Goal: Task Accomplishment & Management: Complete application form

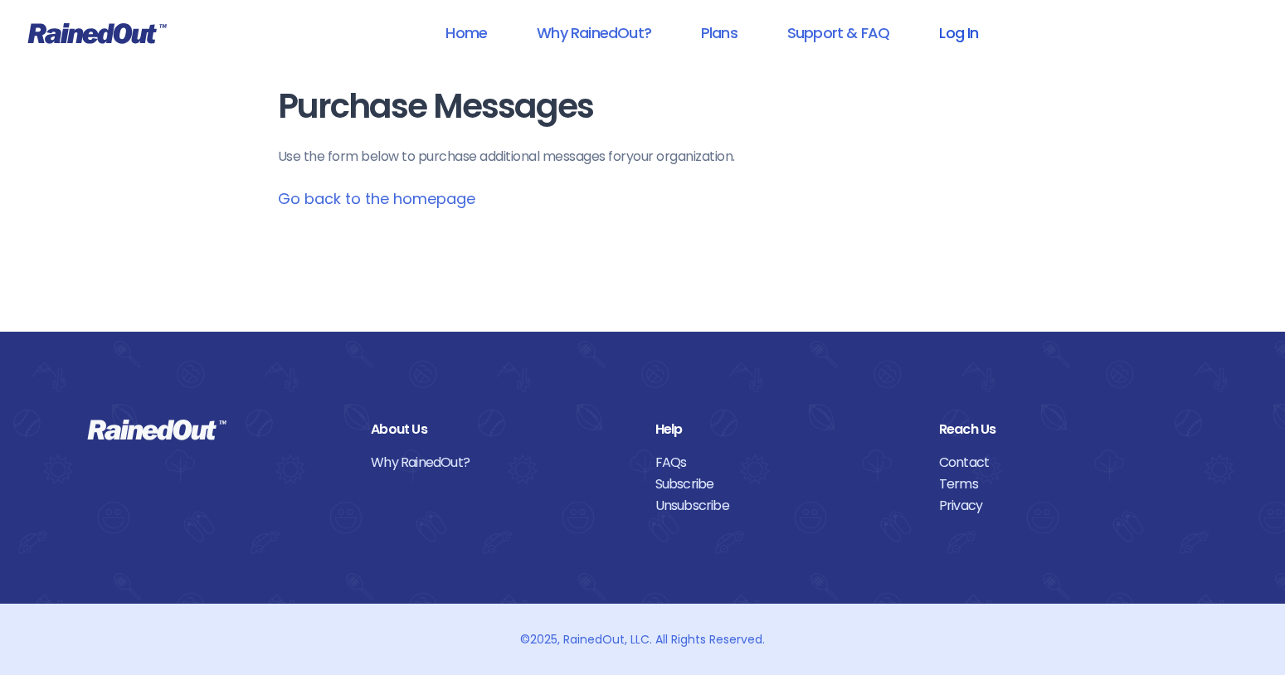
click at [969, 34] on link "Log In" at bounding box center [959, 32] width 82 height 37
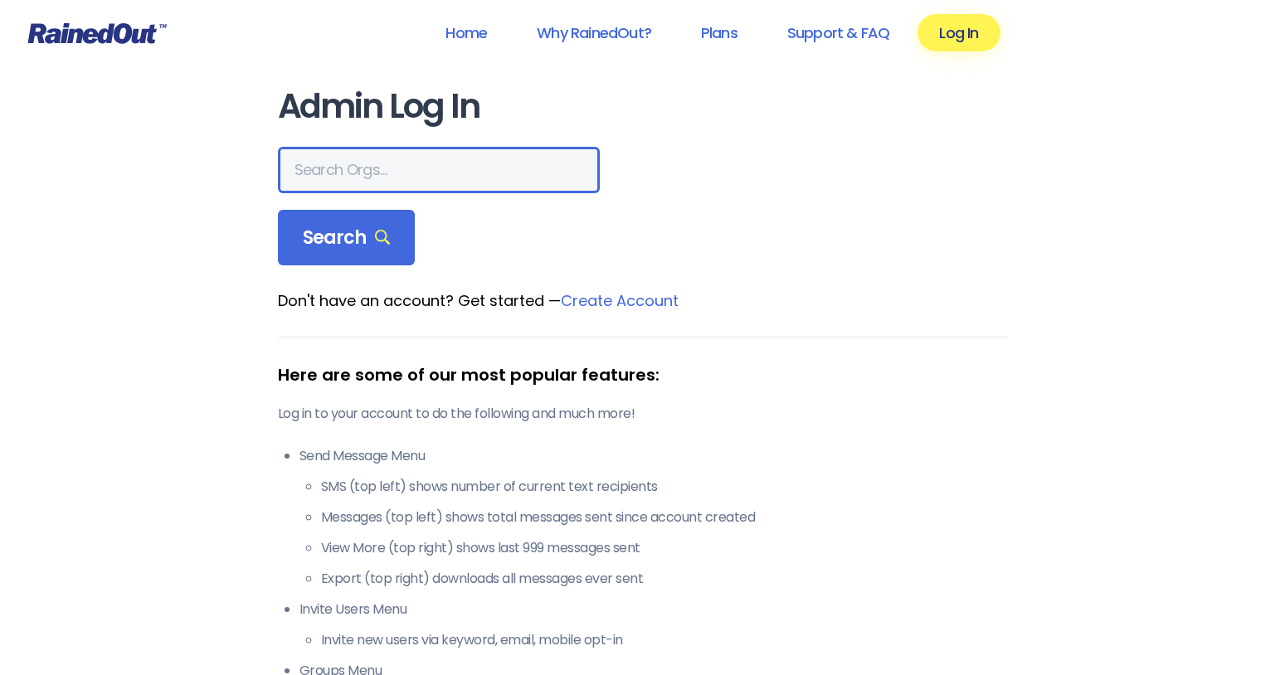
click at [402, 174] on input "text" at bounding box center [439, 170] width 322 height 46
type input "riveroaks"
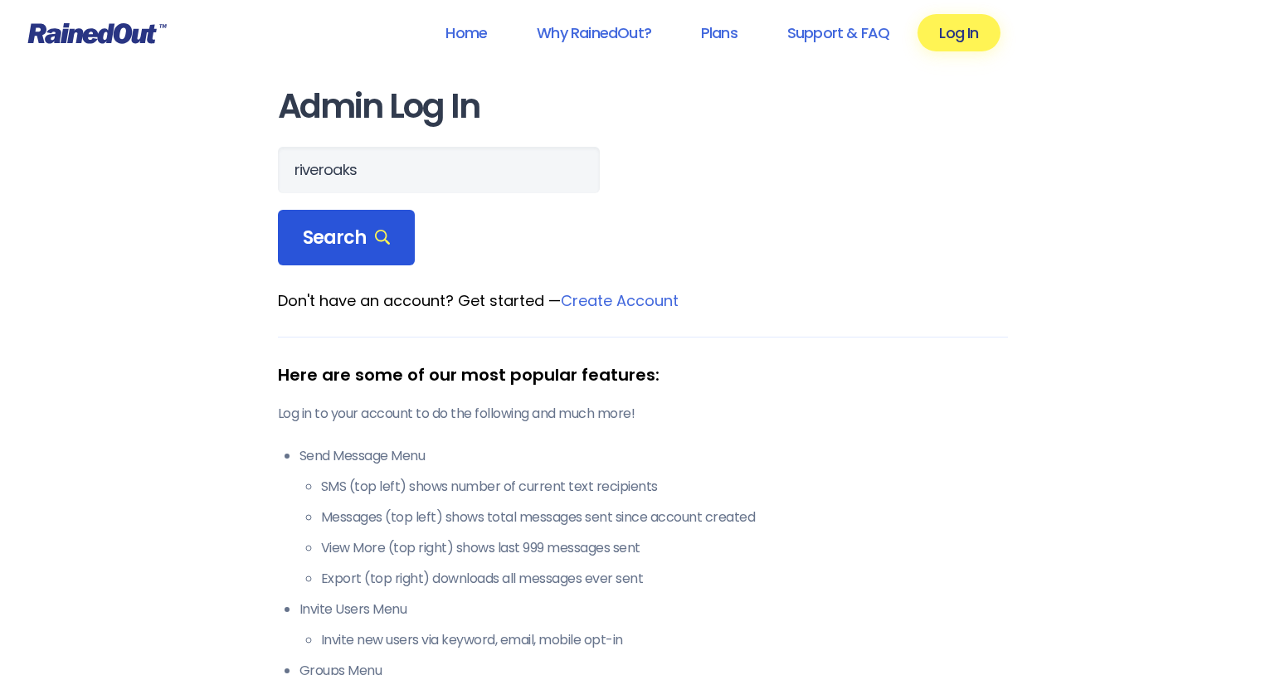
click at [350, 246] on span "Search" at bounding box center [347, 238] width 88 height 23
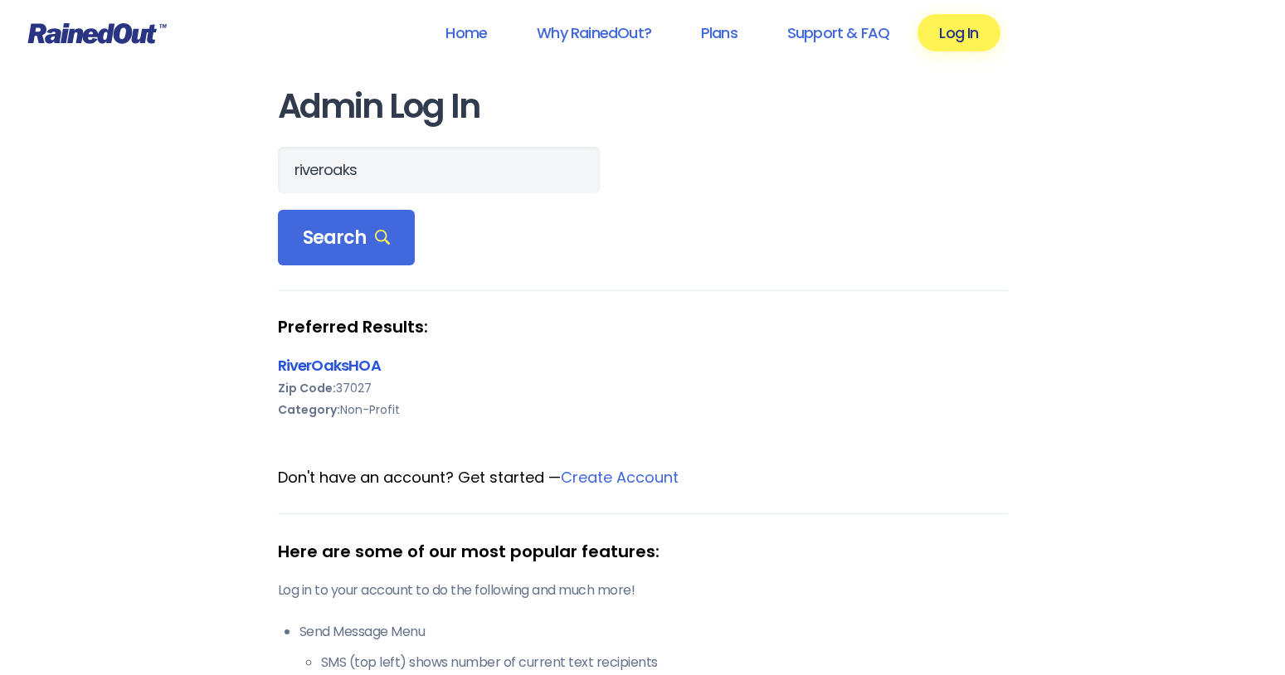
click at [346, 365] on link "RiverOaksHOA" at bounding box center [329, 365] width 103 height 21
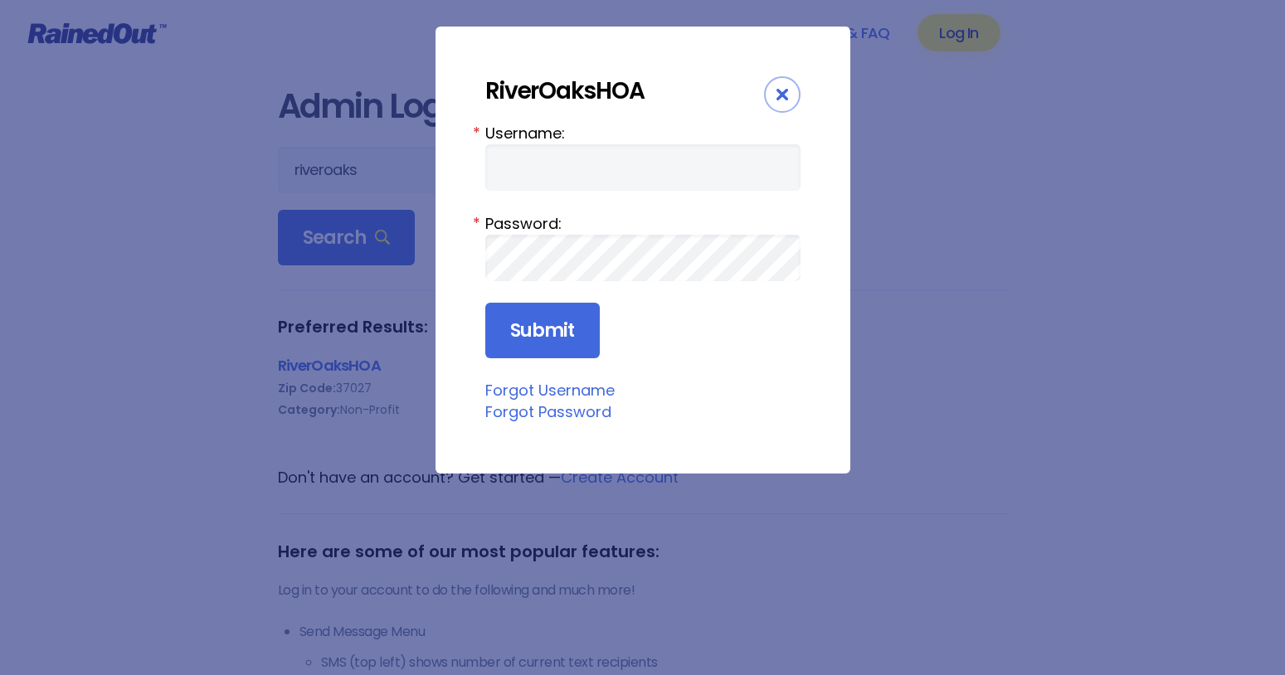
click at [652, 128] on label "Username:" at bounding box center [642, 133] width 315 height 22
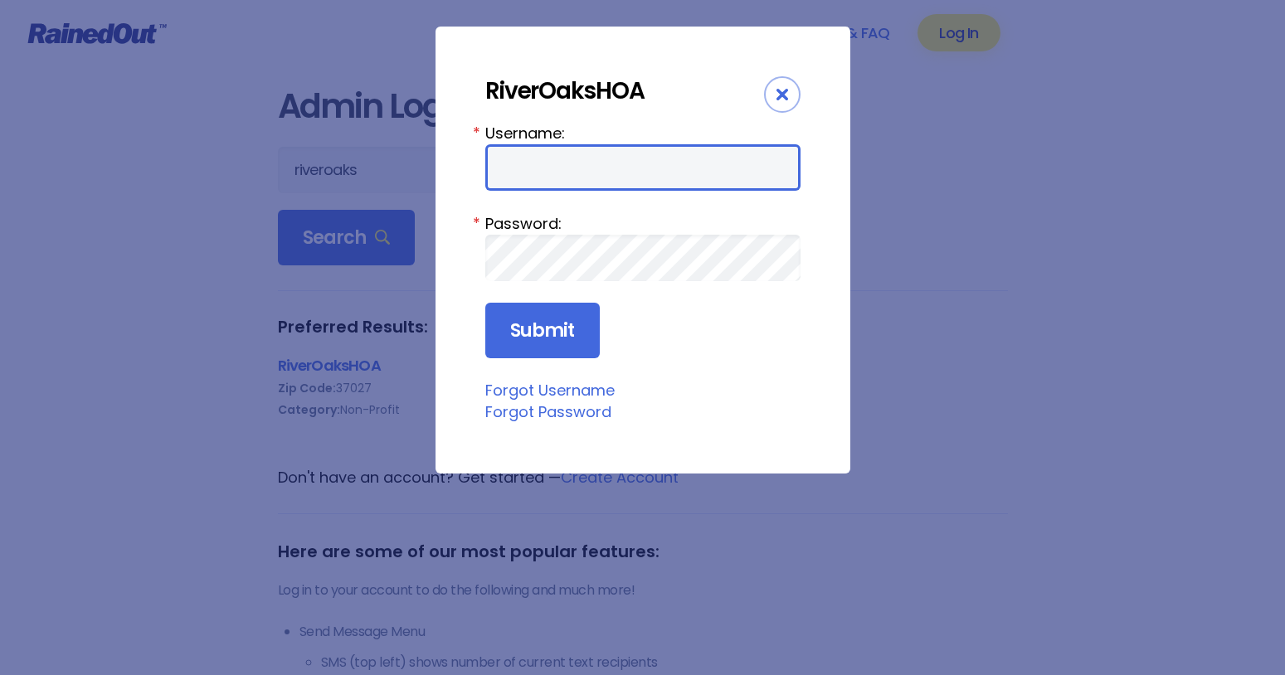
click at [652, 144] on input "Username:" at bounding box center [642, 167] width 315 height 46
click at [647, 171] on input "Username:" at bounding box center [642, 167] width 315 height 46
click at [928, 242] on div "RiverOaksHOA Username: * Password: * Submit Forgot Username Forgot Password" at bounding box center [642, 337] width 1285 height 675
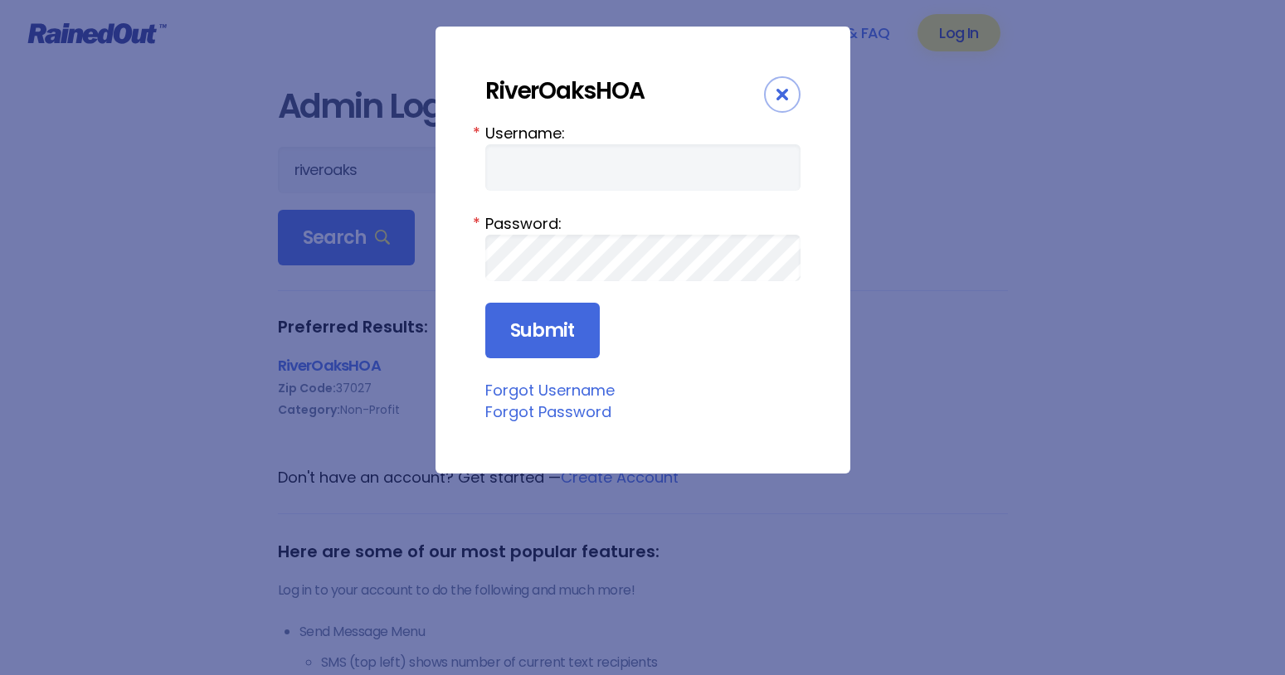
click at [782, 92] on icon "Close" at bounding box center [783, 95] width 12 height 12
